Goal: Information Seeking & Learning: Learn about a topic

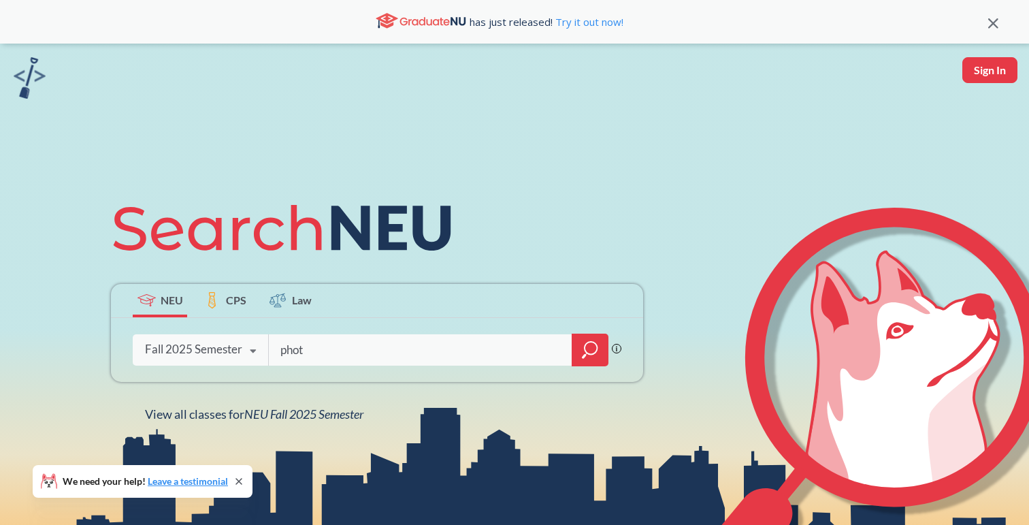
type input "photo"
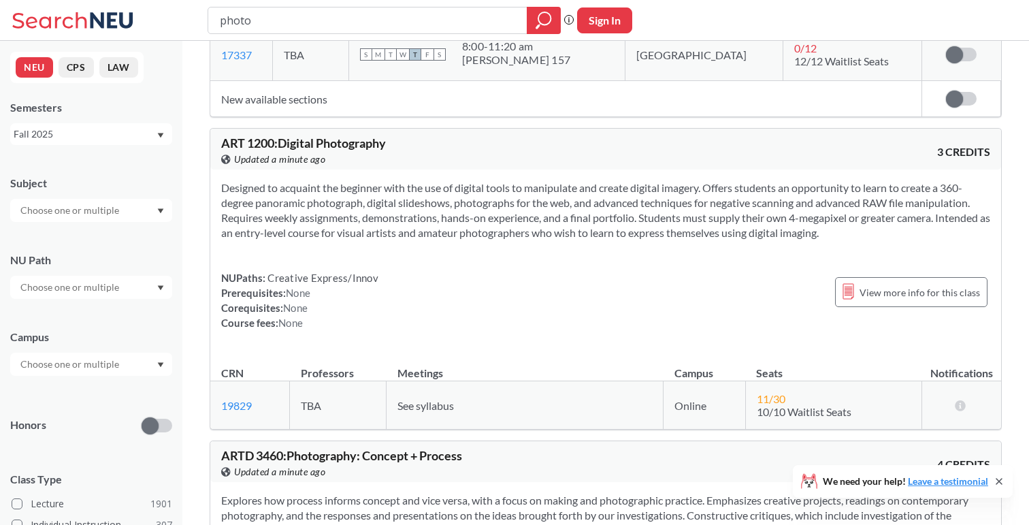
scroll to position [711, 0]
drag, startPoint x: 223, startPoint y: 140, endPoint x: 274, endPoint y: 138, distance: 51.1
click at [274, 138] on span "ART 1200 : Digital Photography" at bounding box center [303, 142] width 165 height 15
copy span "ART 1200"
drag, startPoint x: 275, startPoint y: 400, endPoint x: 212, endPoint y: 405, distance: 63.5
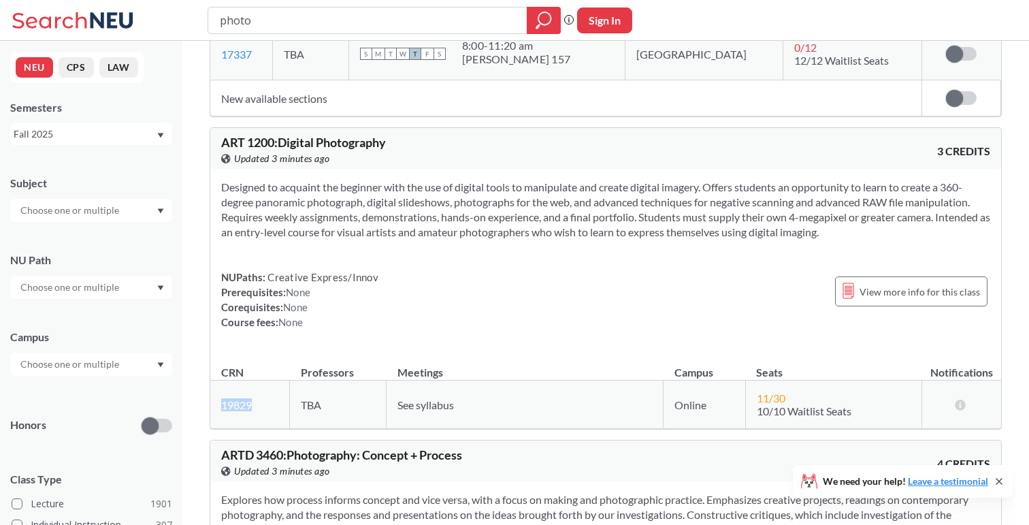
click at [212, 405] on td "19829 View this section on Banner." at bounding box center [250, 405] width 80 height 48
copy link "19829"
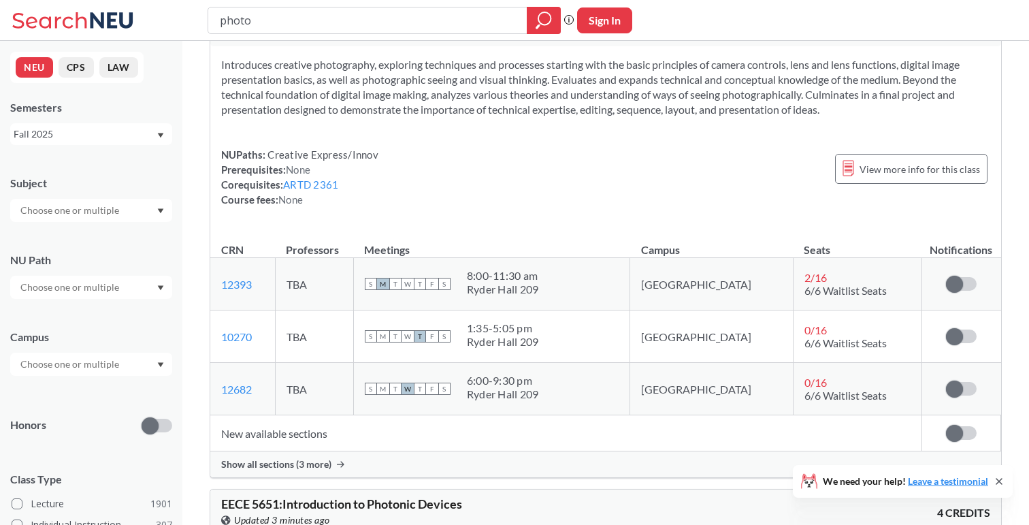
scroll to position [1485, 0]
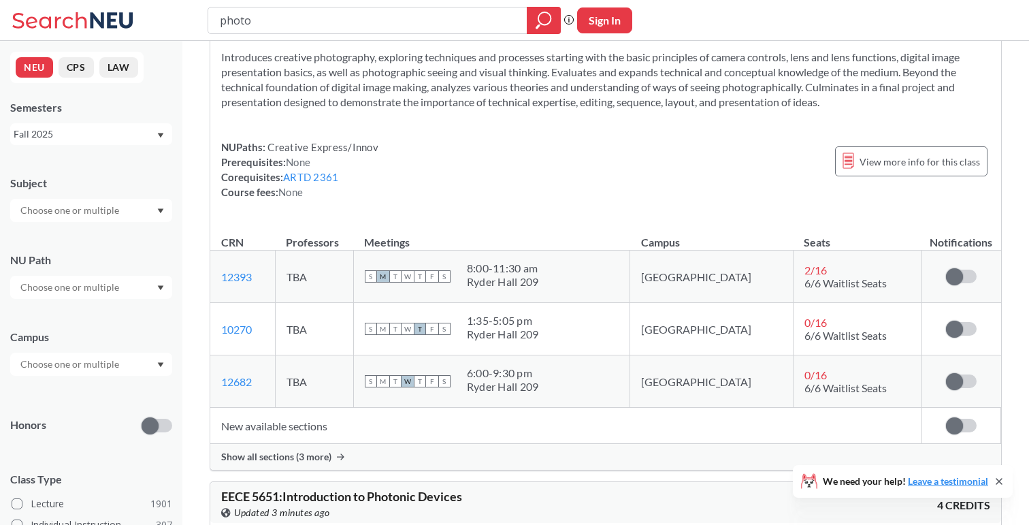
click at [281, 454] on span "Show all sections (3 more)" at bounding box center [276, 457] width 110 height 12
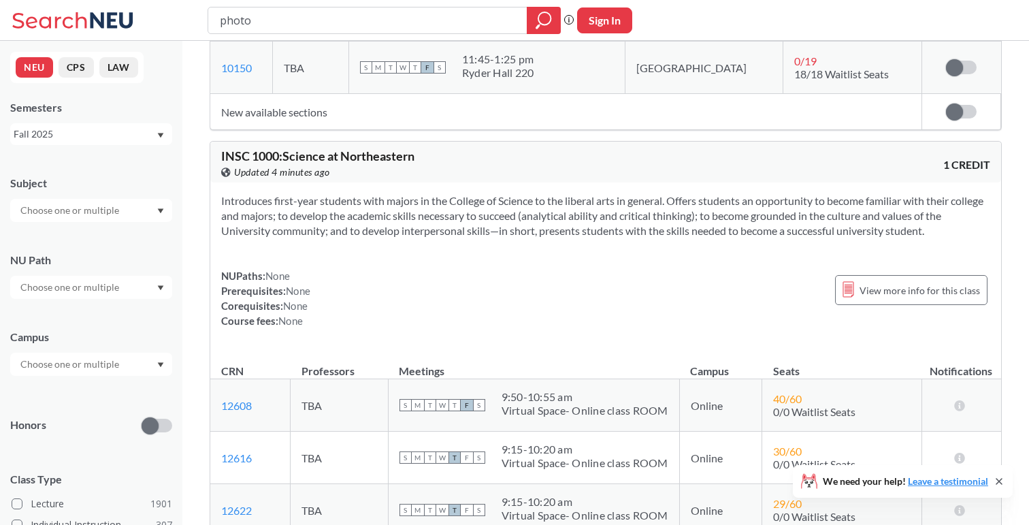
scroll to position [8765, 0]
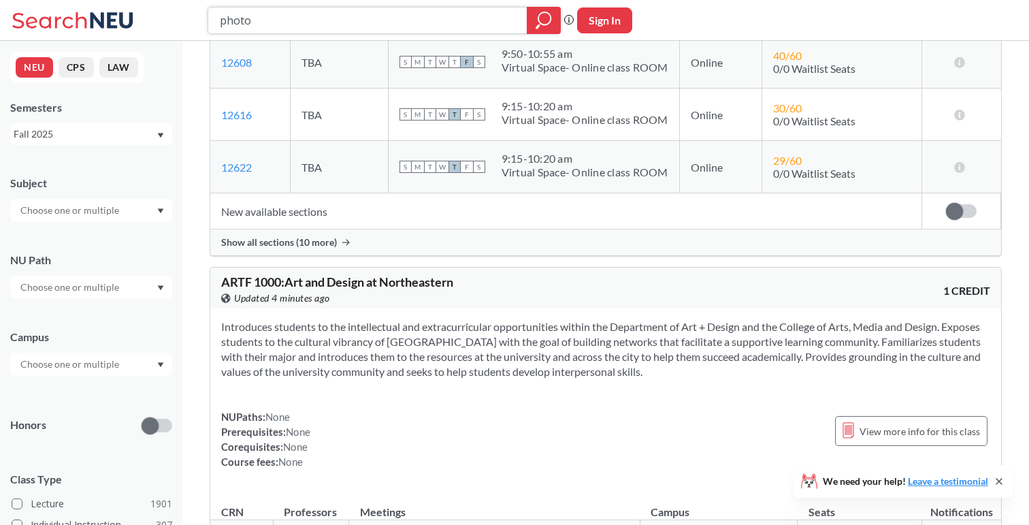
click at [295, 19] on input "photo" at bounding box center [368, 20] width 299 height 23
type input "meditatin"
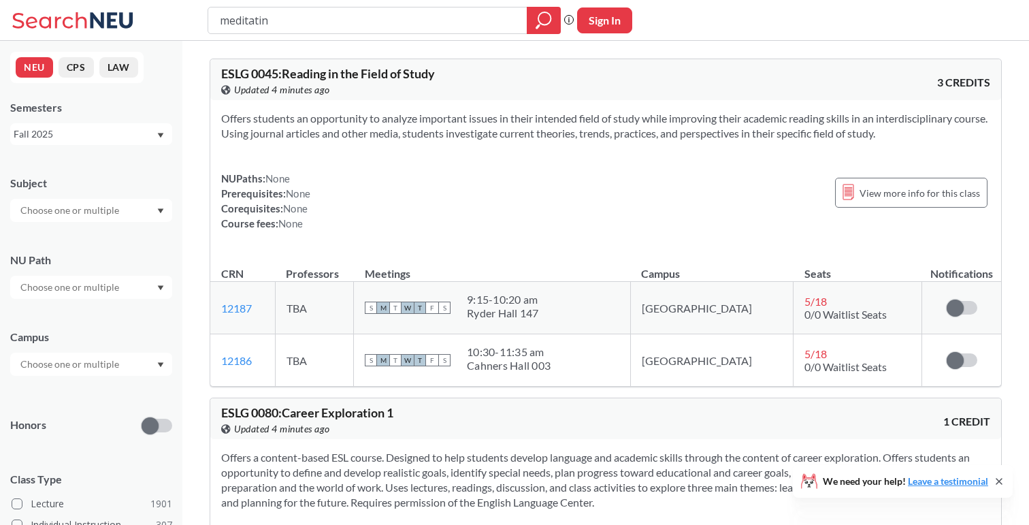
click at [295, 19] on input "meditatin" at bounding box center [368, 20] width 299 height 23
type input "meditation"
click at [295, 19] on input "meditation" at bounding box center [368, 20] width 299 height 23
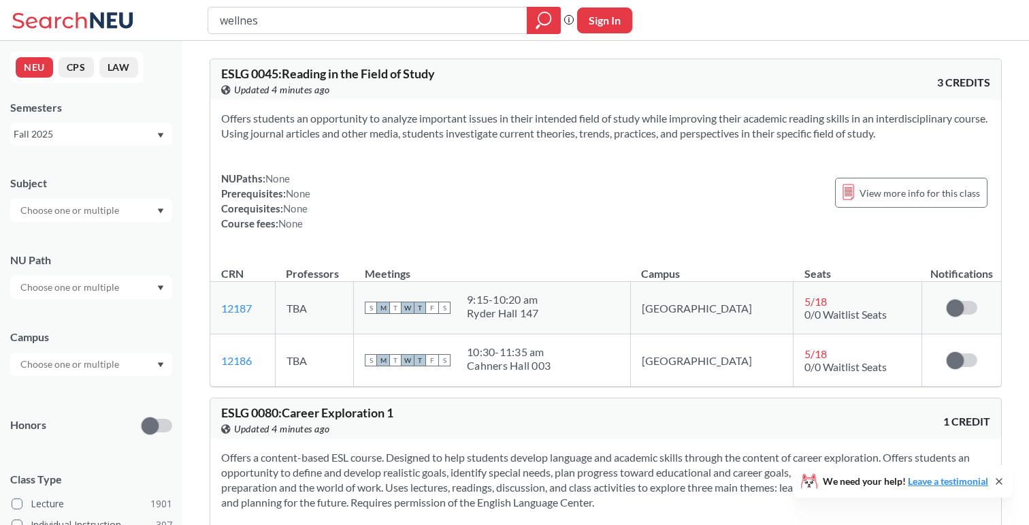
type input "wellness"
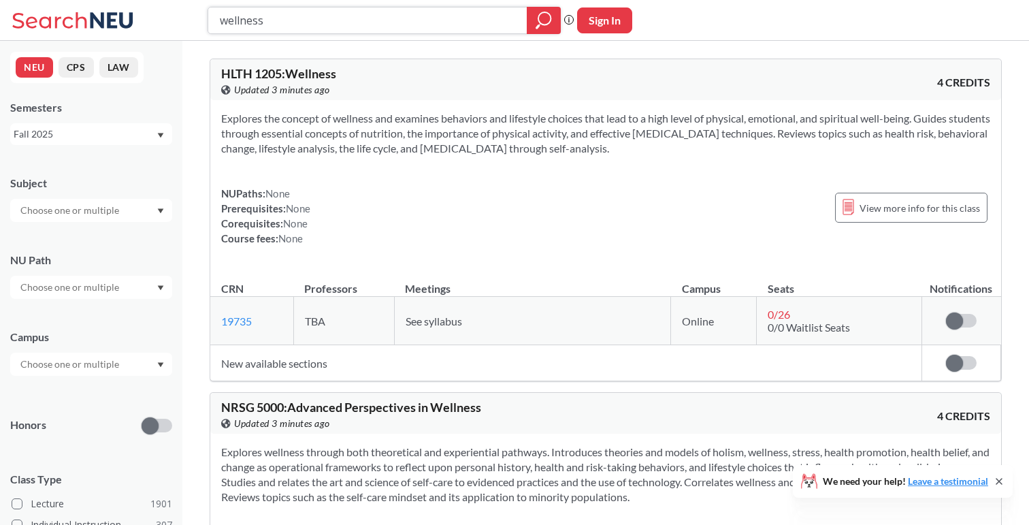
click at [343, 22] on input "wellness" at bounding box center [368, 20] width 299 height 23
type input "mobile"
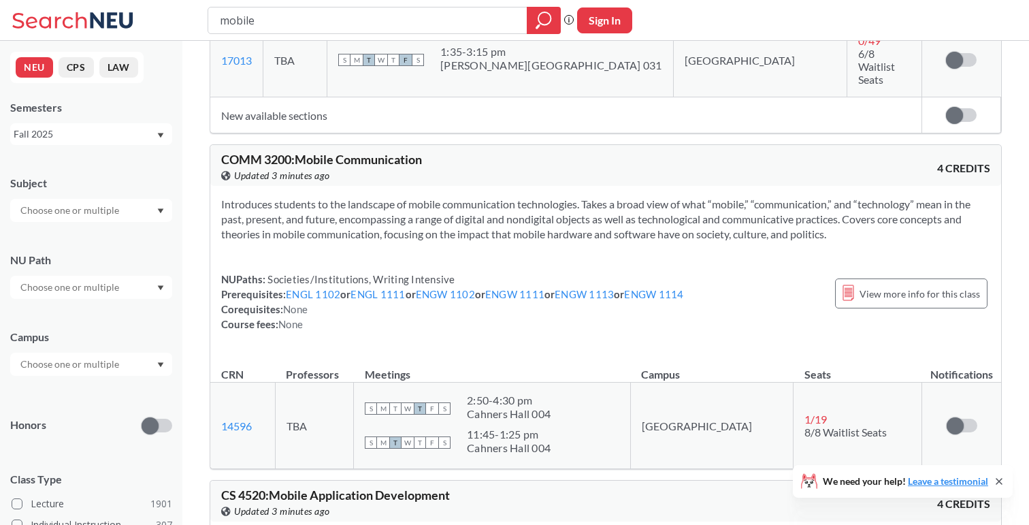
scroll to position [423, 0]
click at [540, 287] on link "ENGW 1111" at bounding box center [514, 293] width 59 height 12
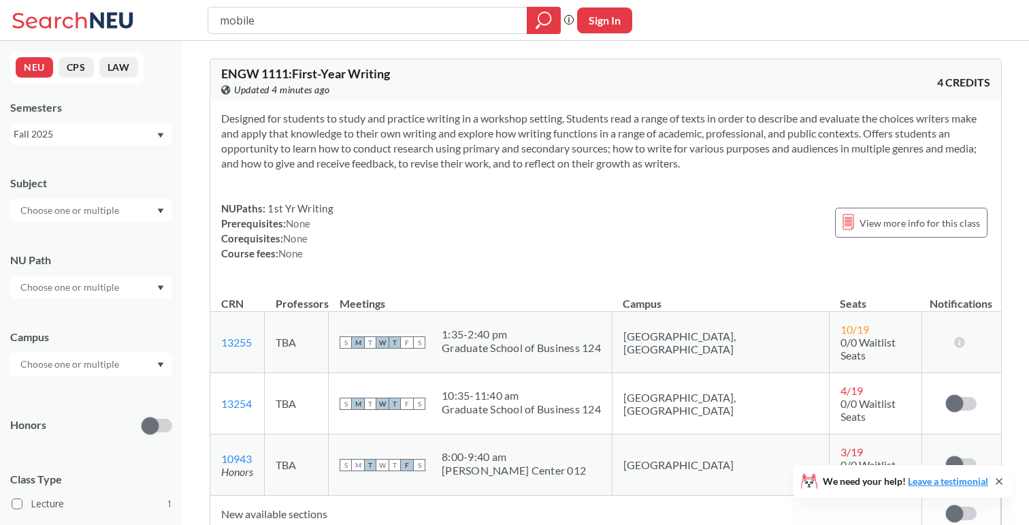
scroll to position [423, 0]
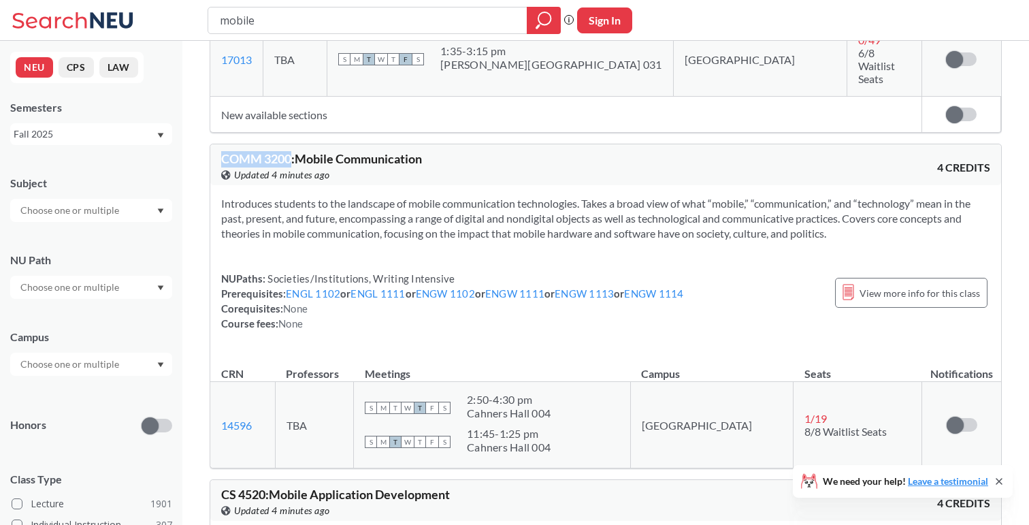
drag, startPoint x: 223, startPoint y: 95, endPoint x: 293, endPoint y: 94, distance: 70.1
click at [293, 151] on span "COMM 3200 : Mobile Communication" at bounding box center [321, 158] width 201 height 15
copy span "COMM 3200"
click at [259, 18] on input "mobile" at bounding box center [368, 20] width 299 height 23
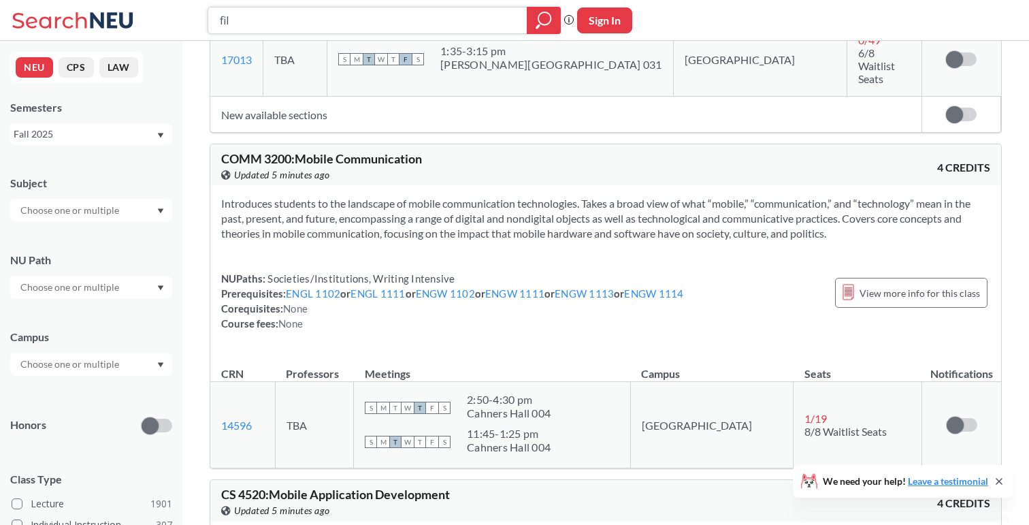
type input "film"
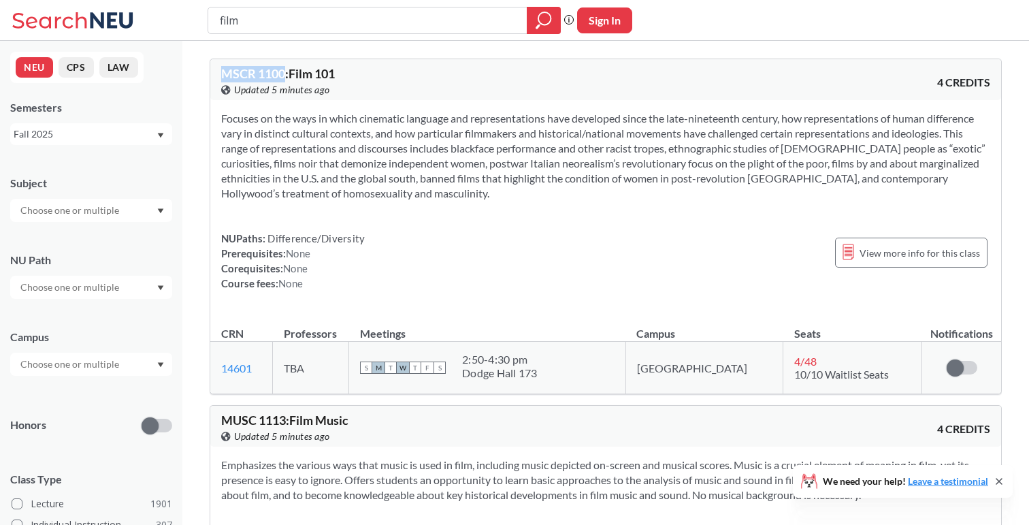
drag, startPoint x: 223, startPoint y: 76, endPoint x: 284, endPoint y: 76, distance: 60.6
click at [284, 76] on span "MSCR 1100 : Film 101" at bounding box center [278, 73] width 114 height 15
copy span "MSCR 1100"
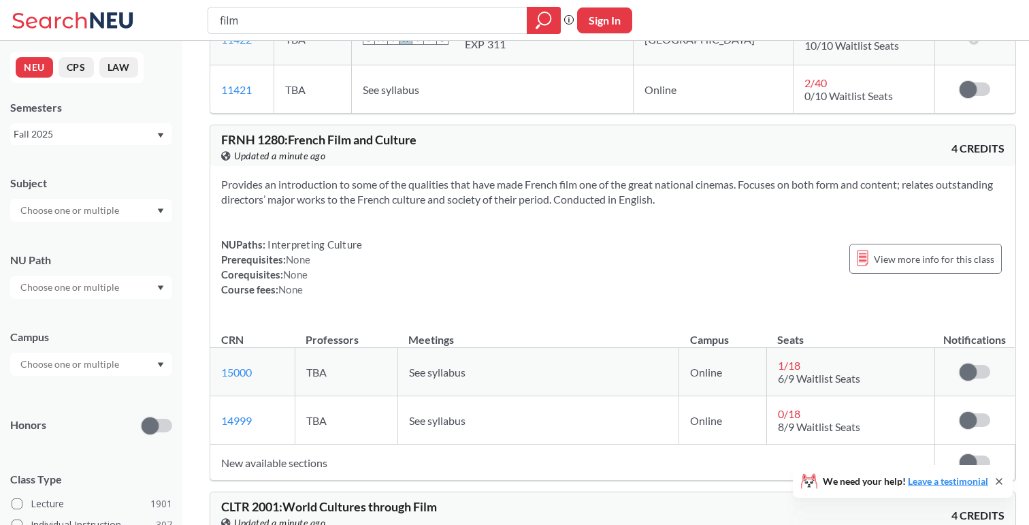
scroll to position [2861, 0]
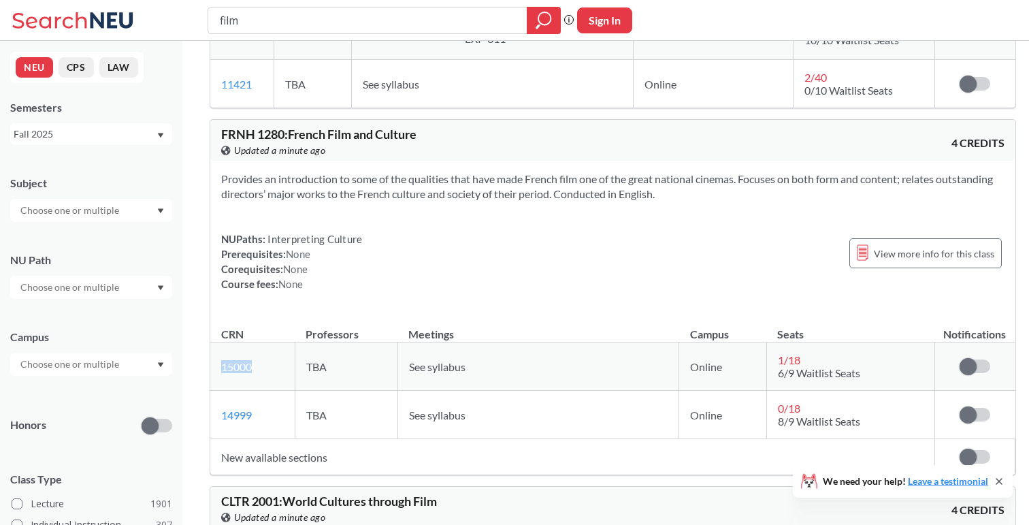
drag, startPoint x: 271, startPoint y: 375, endPoint x: 216, endPoint y: 377, distance: 54.5
click at [216, 377] on td "15000 View this section on Banner." at bounding box center [252, 366] width 84 height 48
copy link "15000"
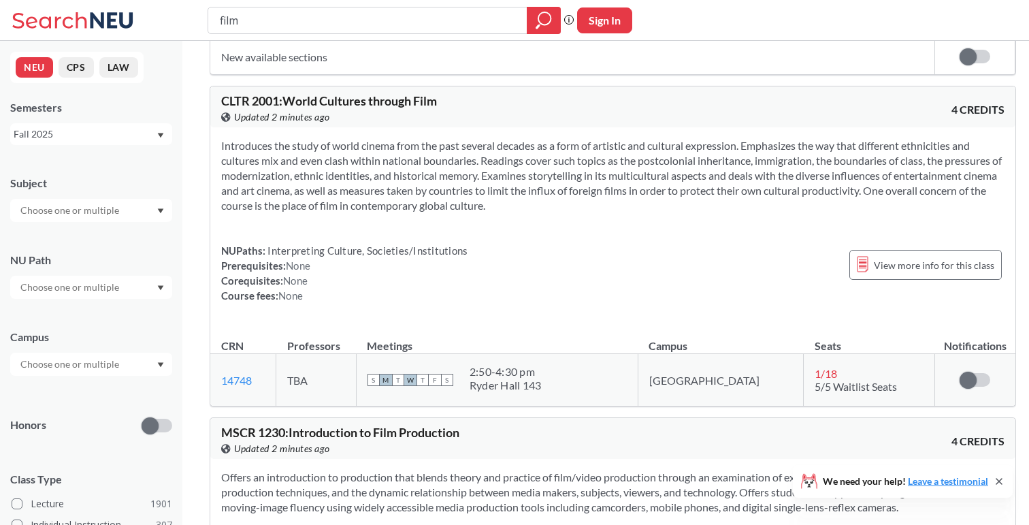
scroll to position [3267, 0]
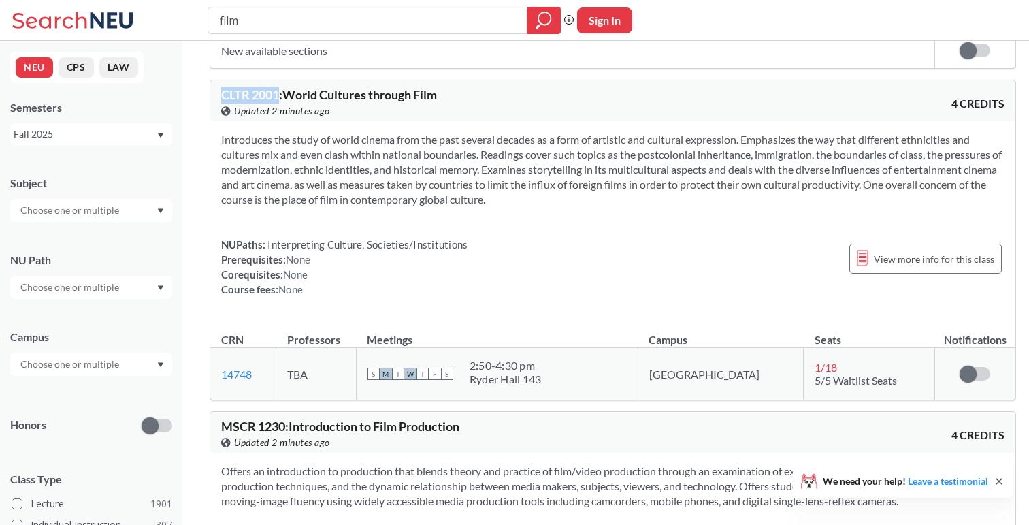
drag, startPoint x: 223, startPoint y: 108, endPoint x: 280, endPoint y: 110, distance: 56.5
click at [280, 102] on span "CLTR 2001 : World Cultures through Film" at bounding box center [329, 94] width 216 height 15
copy span "CLTR 2001"
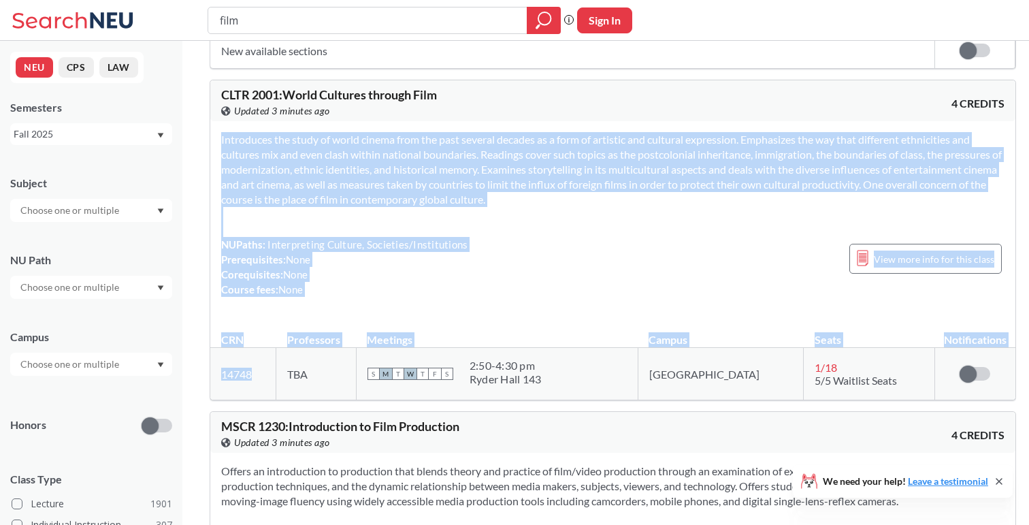
drag, startPoint x: 272, startPoint y: 391, endPoint x: 210, endPoint y: 387, distance: 62.1
click at [210, 387] on div "CLTR 2001 : World Cultures through Film View this course on Banner. Updated 3 m…" at bounding box center [613, 240] width 807 height 321
copy div "Introduces the study of world cinema from the past several decades as a form of…"
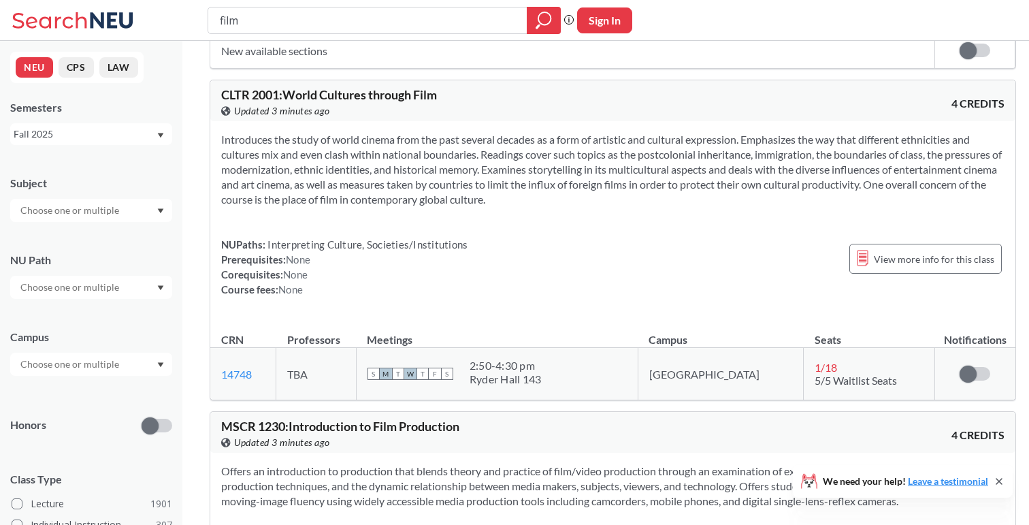
click at [262, 394] on td "14748 View this section on Banner." at bounding box center [243, 374] width 66 height 52
drag, startPoint x: 268, startPoint y: 386, endPoint x: 222, endPoint y: 386, distance: 46.3
click at [222, 386] on td "14748 View this section on Banner." at bounding box center [243, 374] width 66 height 52
copy link "14748"
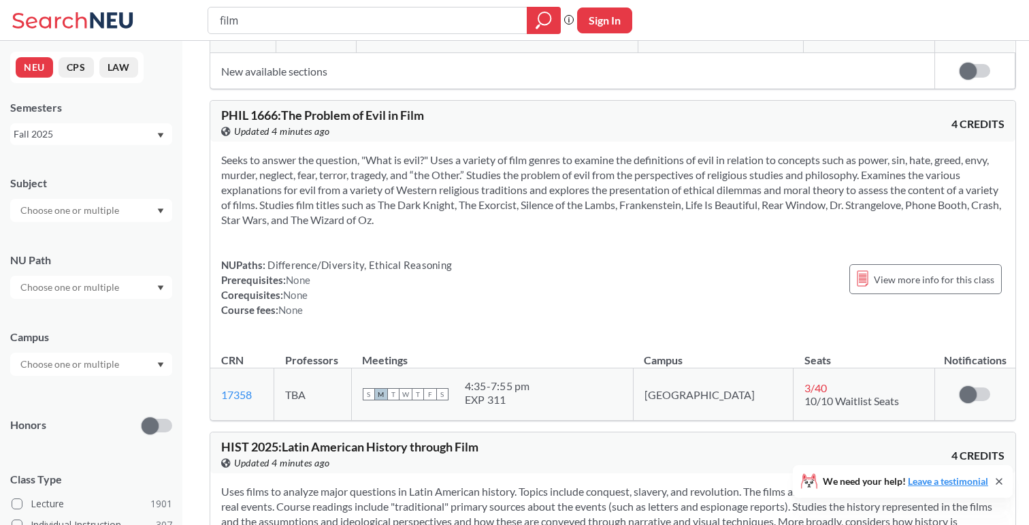
scroll to position [4007, 0]
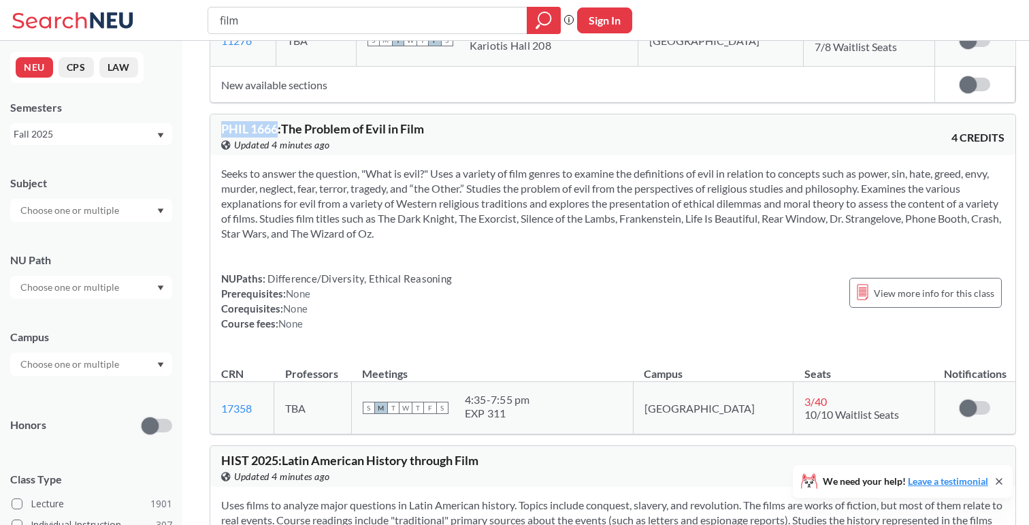
drag, startPoint x: 223, startPoint y: 139, endPoint x: 280, endPoint y: 139, distance: 57.9
click at [280, 136] on span "PHIL 1666 : The Problem of Evil in Film" at bounding box center [322, 128] width 203 height 15
copy span "PHIL 1666"
drag, startPoint x: 263, startPoint y: 423, endPoint x: 217, endPoint y: 423, distance: 46.3
click at [217, 423] on td "17358 View this section on Banner." at bounding box center [242, 408] width 64 height 52
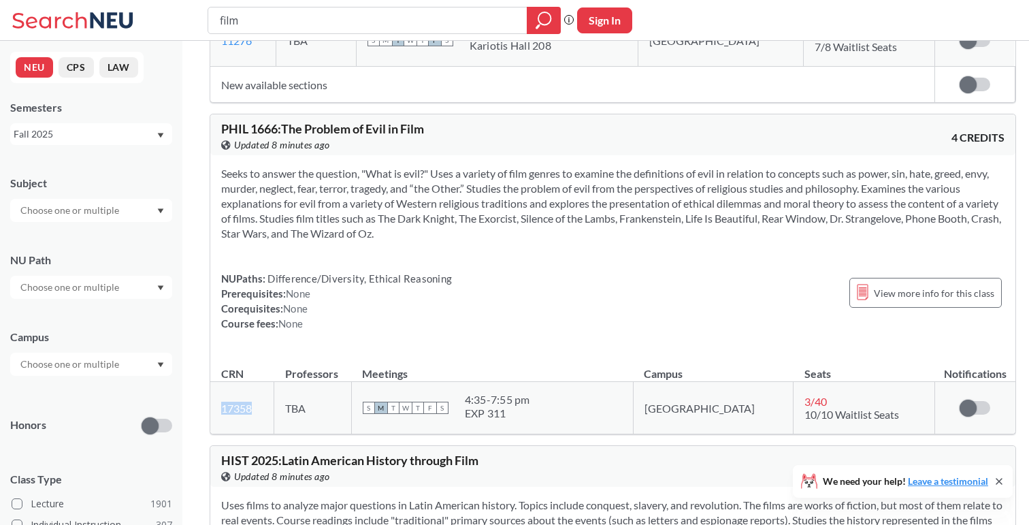
copy link "17358"
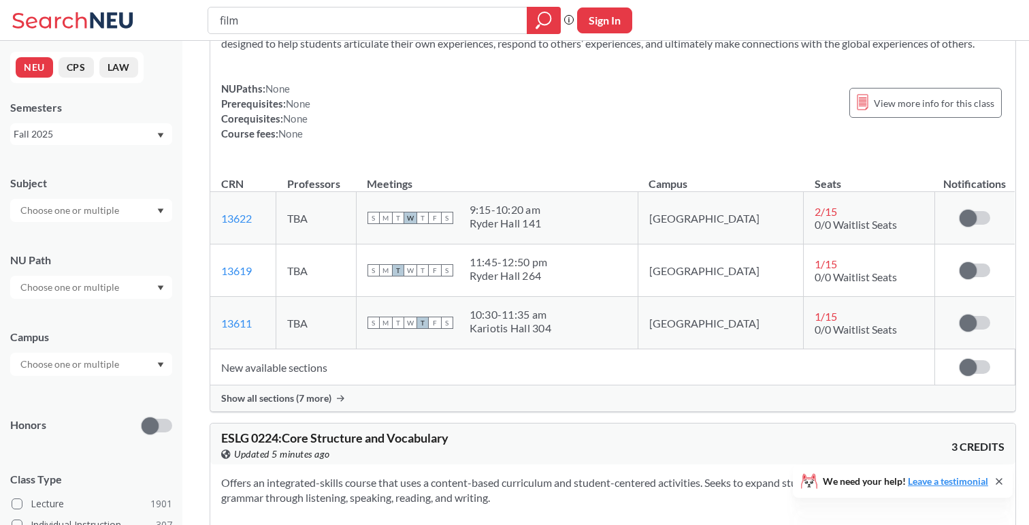
scroll to position [7709, 0]
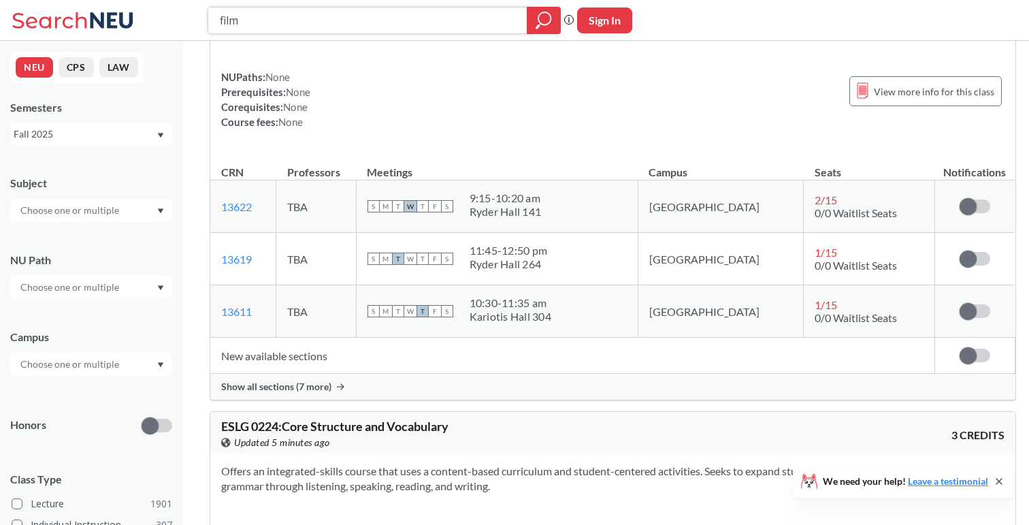
click at [278, 22] on input "film" at bounding box center [368, 20] width 299 height 23
type input "filmmaking"
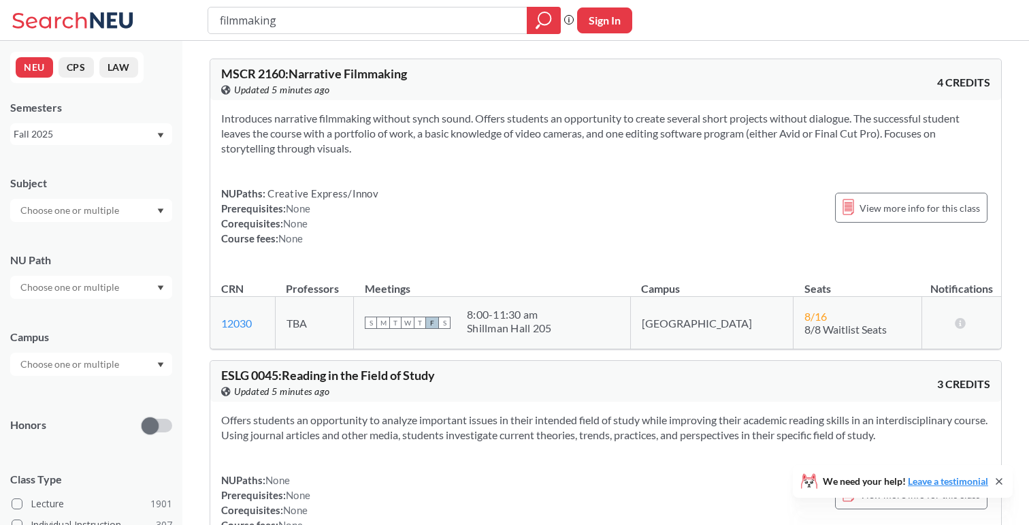
click at [278, 22] on input "filmmaking" at bounding box center [368, 20] width 299 height 23
